Goal: Communication & Community: Answer question/provide support

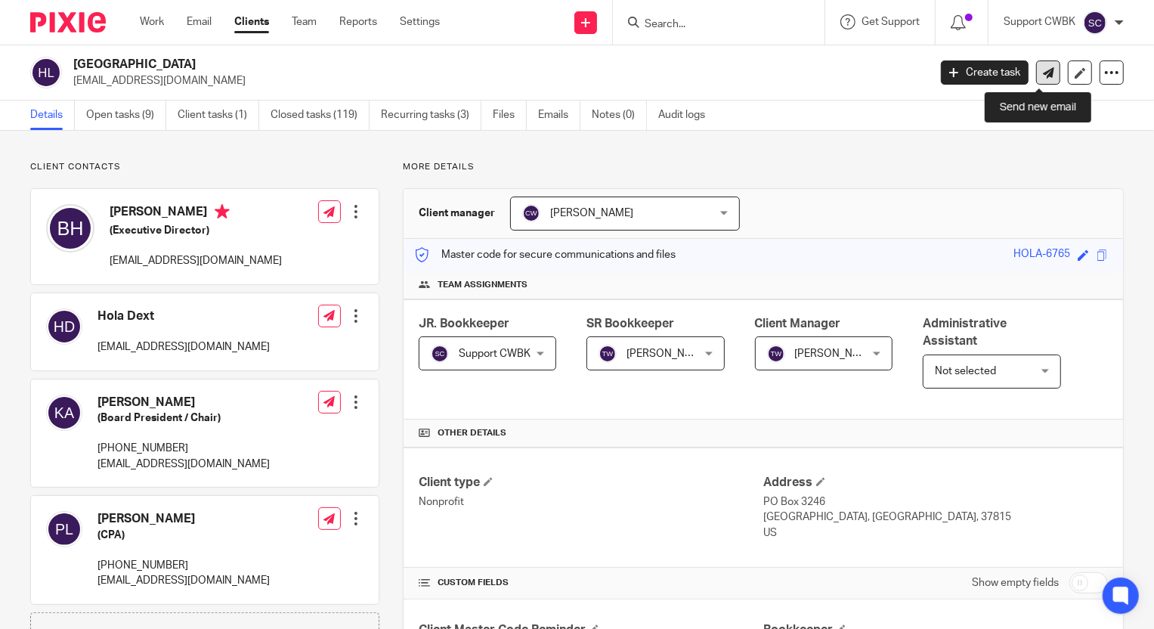
click at [1043, 73] on icon at bounding box center [1048, 72] width 11 height 11
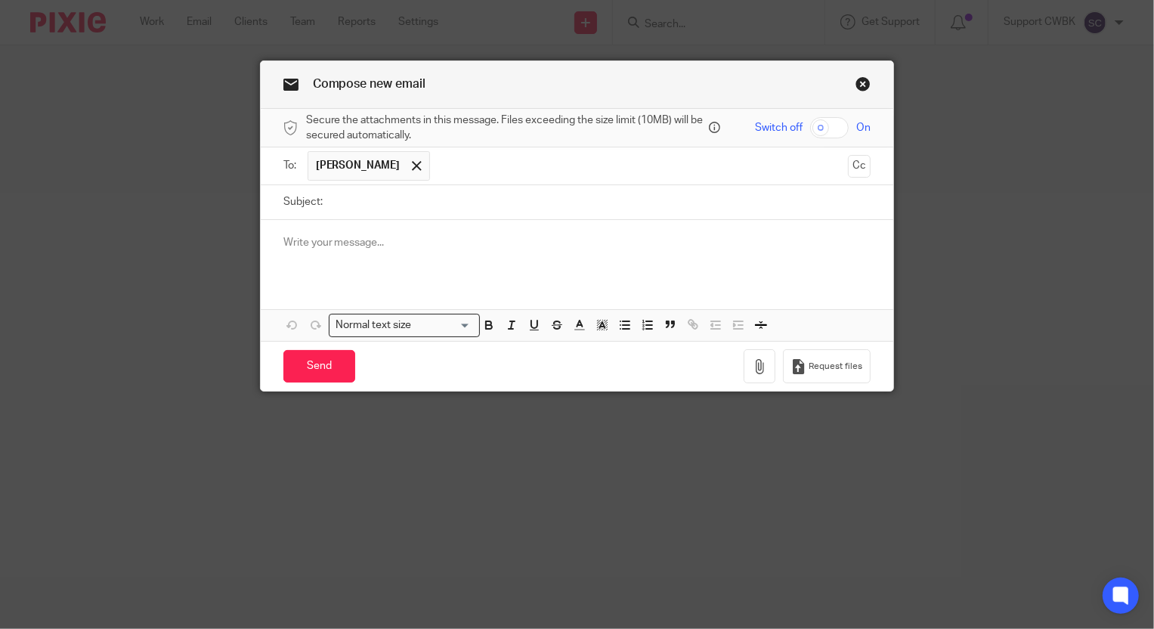
click at [355, 205] on input "Subject:" at bounding box center [600, 202] width 541 height 34
type input "T"
type input "Lowes and Home Depot"
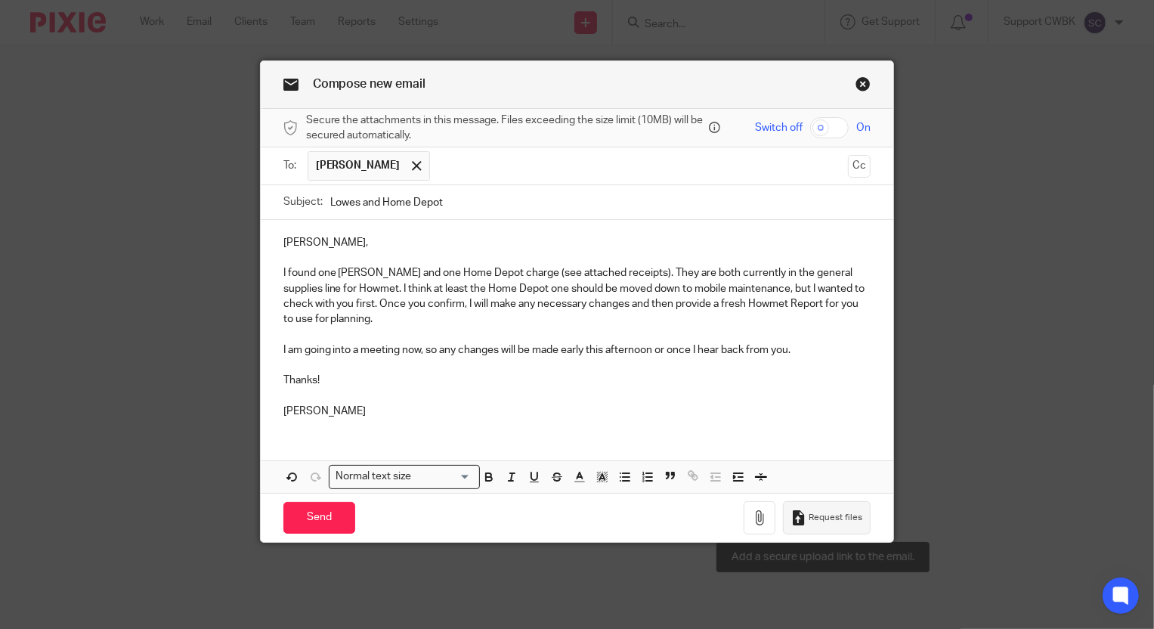
click at [783, 514] on button "Request files" at bounding box center [827, 518] width 88 height 34
click at [754, 528] on button "button" at bounding box center [760, 518] width 32 height 34
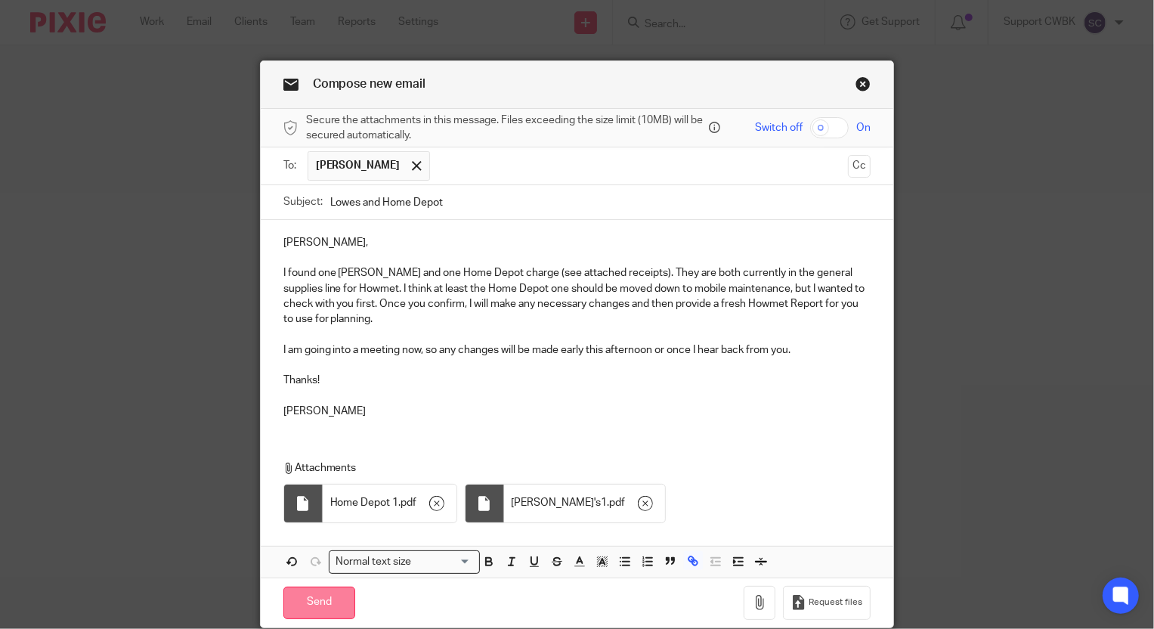
click at [313, 609] on input "Send" at bounding box center [319, 603] width 72 height 33
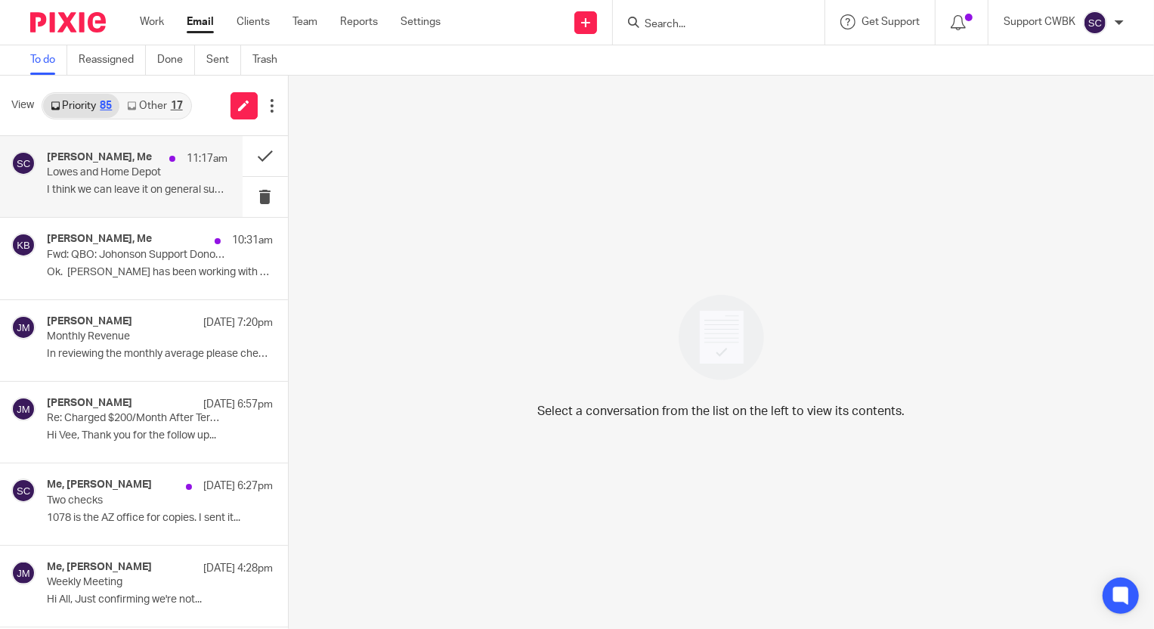
click at [64, 181] on div "[PERSON_NAME], Me 11:17am Lowes and Home Depot I think we can leave it on gener…" at bounding box center [137, 176] width 181 height 51
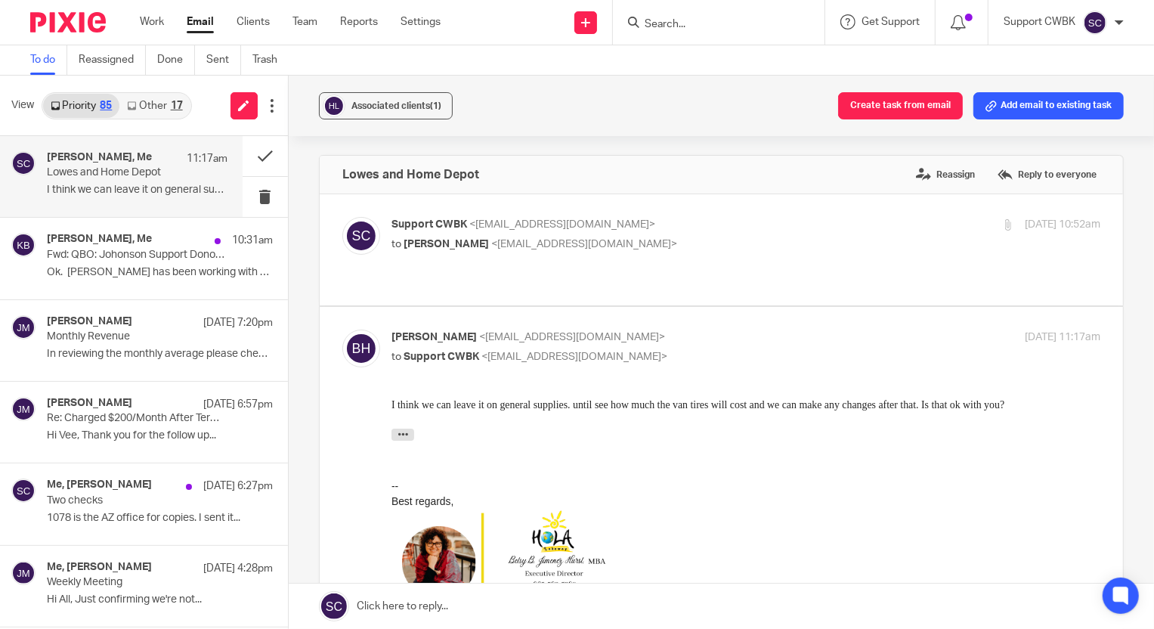
click at [398, 612] on link at bounding box center [722, 606] width 866 height 45
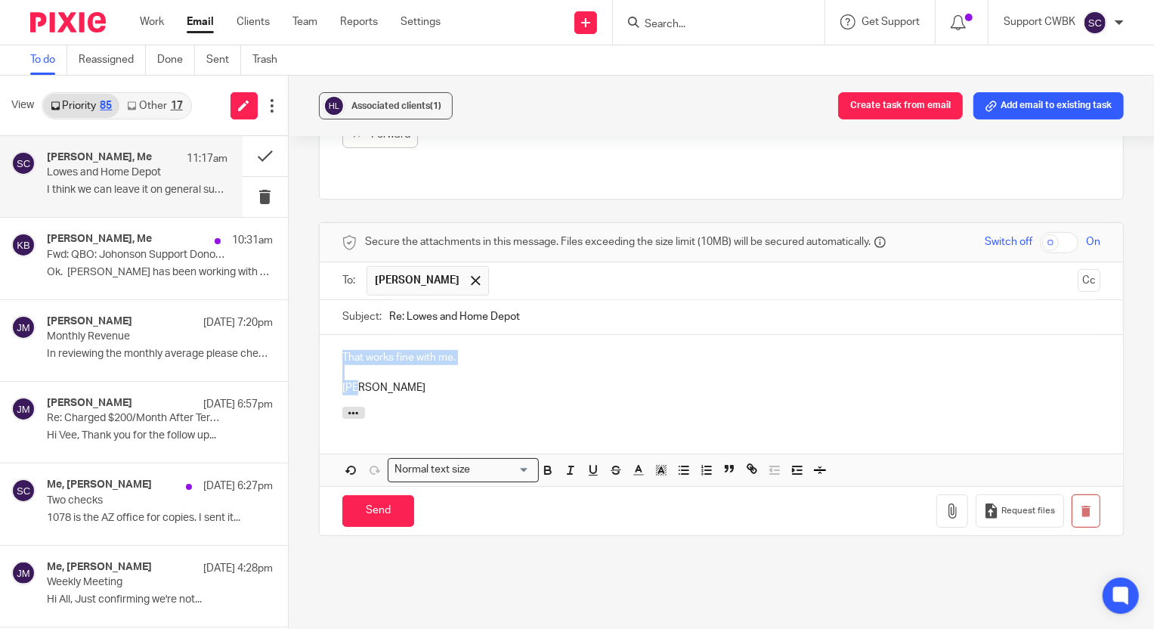
drag, startPoint x: 334, startPoint y: 321, endPoint x: 388, endPoint y: 361, distance: 67.4
click at [388, 361] on div "That works fine with me. [PERSON_NAME]" at bounding box center [722, 371] width 804 height 73
copy div "That works fine with me. [PERSON_NAME]"
drag, startPoint x: 1059, startPoint y: 486, endPoint x: 623, endPoint y: 64, distance: 606.8
click at [1072, 494] on button "button" at bounding box center [1086, 511] width 29 height 34
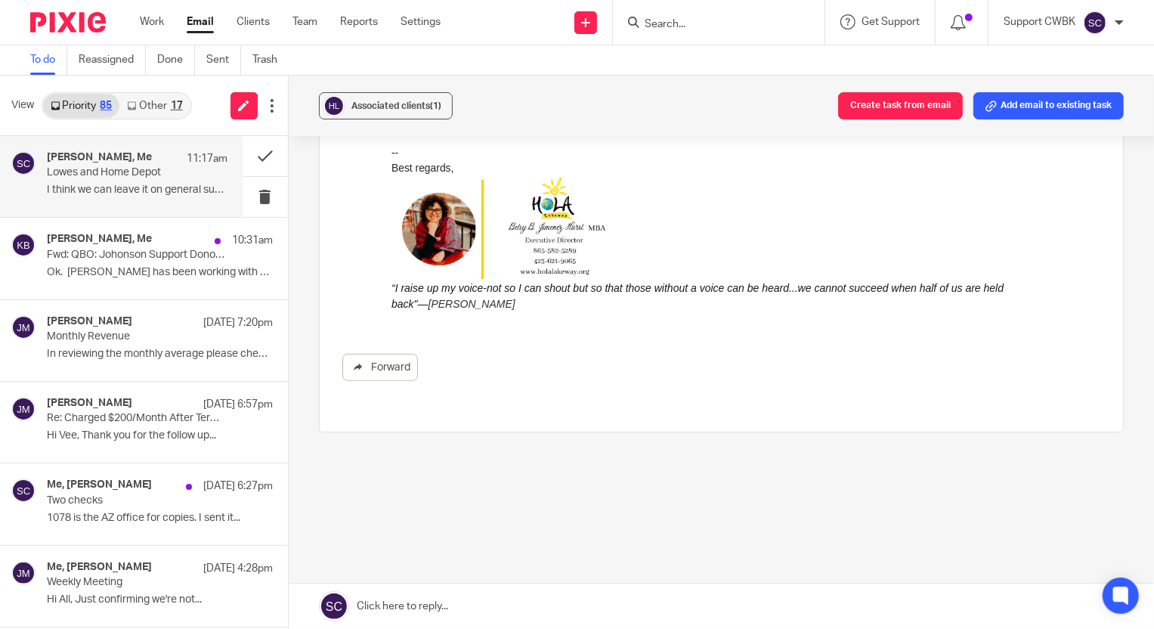
scroll to position [302, 0]
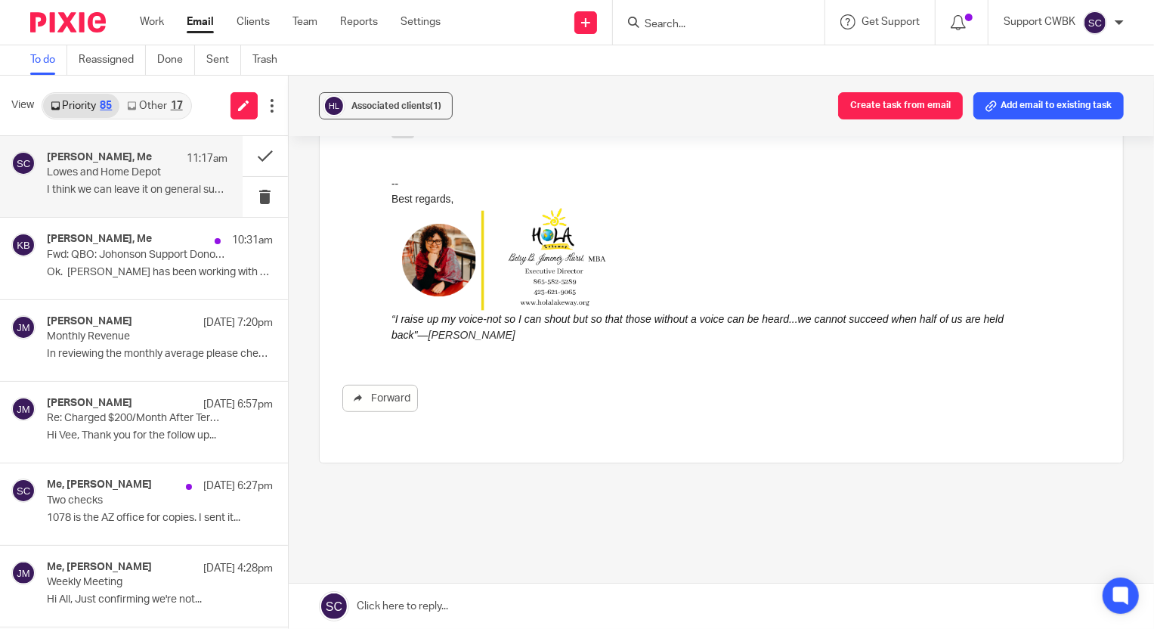
click at [618, 102] on div "Associated clients (1) Create task from email Add email to existing task" at bounding box center [722, 106] width 866 height 60
